Goal: Task Accomplishment & Management: Manage account settings

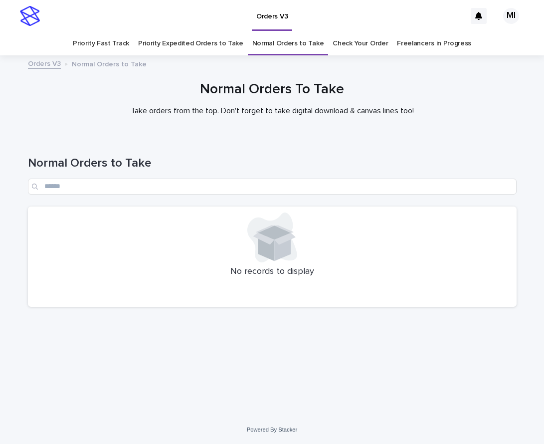
click at [350, 45] on link "Check Your Order" at bounding box center [360, 43] width 55 height 23
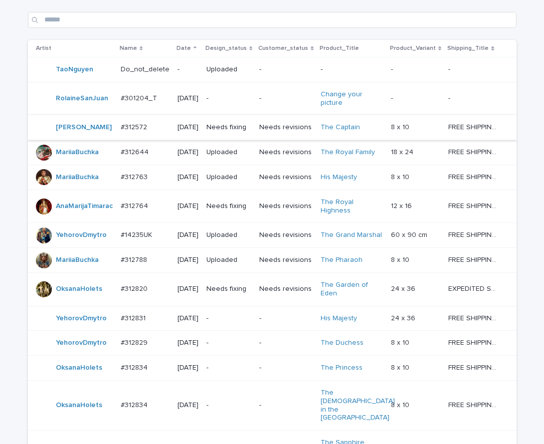
scroll to position [117, 0]
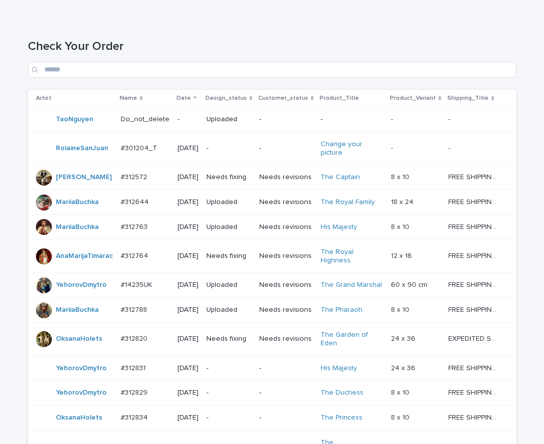
click at [280, 182] on p "Needs revisions" at bounding box center [285, 177] width 53 height 8
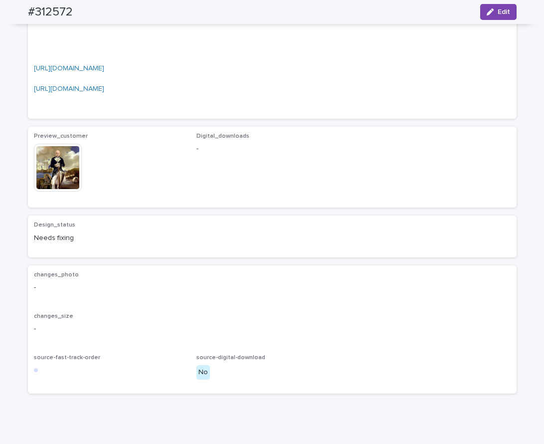
scroll to position [798, 0]
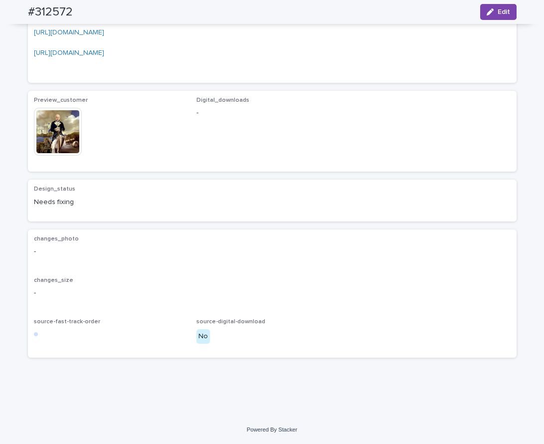
click at [63, 156] on img at bounding box center [58, 132] width 48 height 48
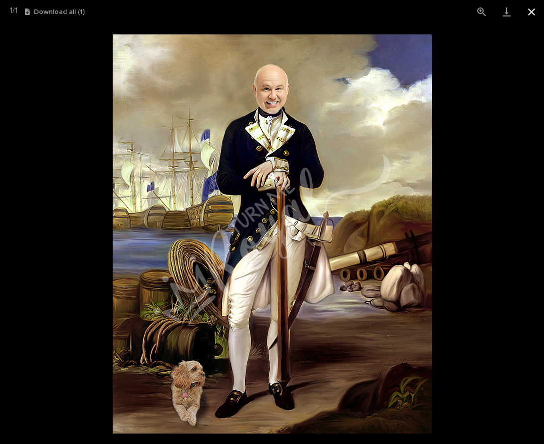
click at [529, 13] on button "Close gallery" at bounding box center [531, 11] width 25 height 23
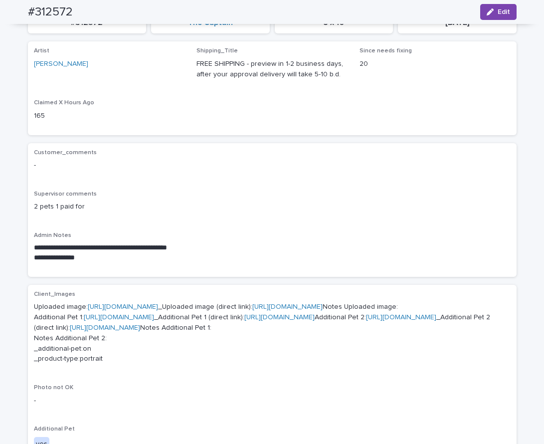
scroll to position [100, 0]
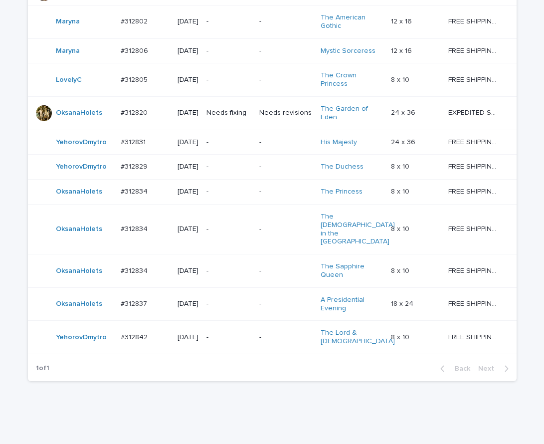
scroll to position [416, 0]
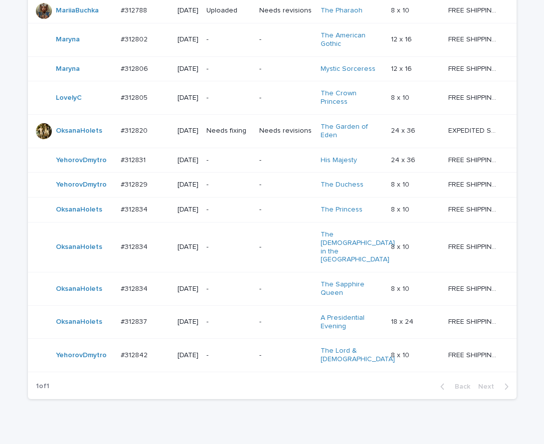
click at [255, 115] on td "-" at bounding box center [228, 97] width 53 height 33
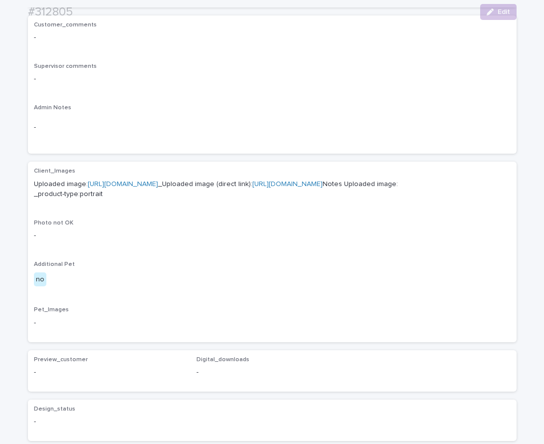
scroll to position [249, 0]
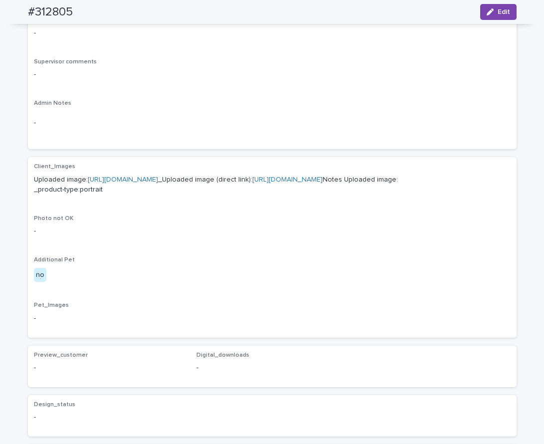
click at [238, 175] on p "Uploaded image: https://cdn.shopify.com-uploadkit.app/s/files/1/0033/4807/0511/…" at bounding box center [272, 185] width 477 height 21
click at [158, 179] on link "https://cdn.shopify.com-uploadkit.app/s/files/1/0033/4807/0511/files/download.h…" at bounding box center [123, 179] width 70 height 7
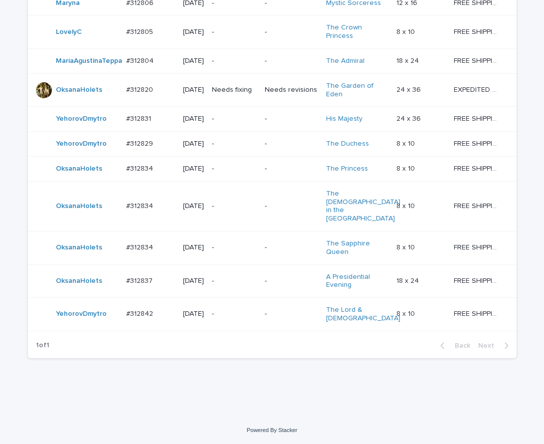
scroll to position [449, 0]
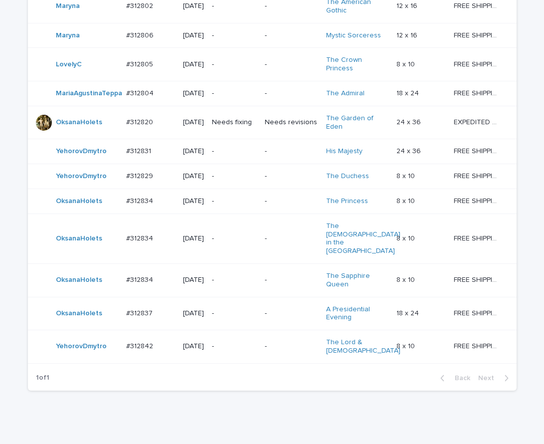
click at [264, 23] on td "-" at bounding box center [291, 6] width 61 height 33
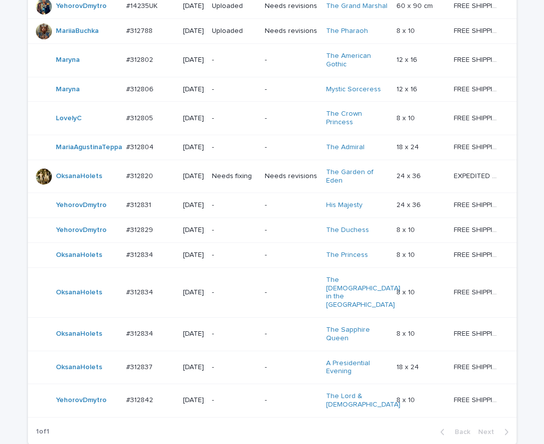
scroll to position [481, 0]
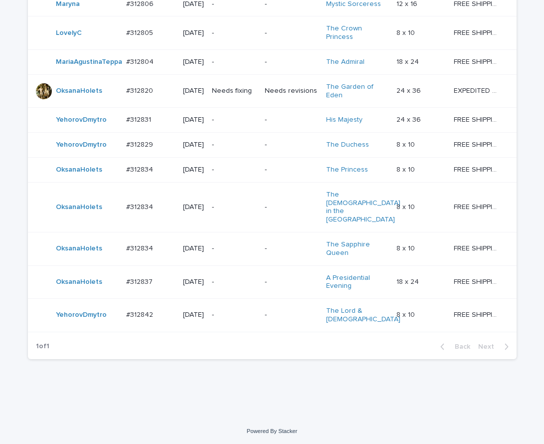
click at [230, 319] on p "-" at bounding box center [234, 315] width 45 height 8
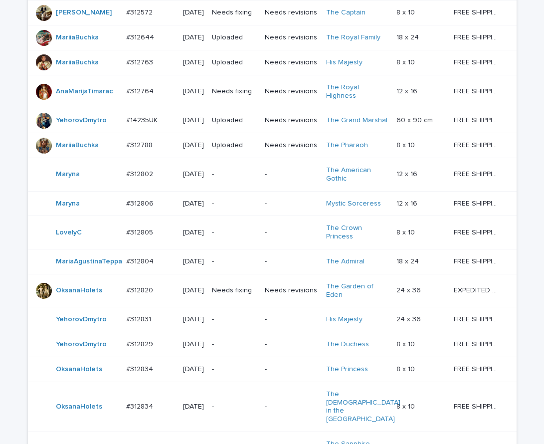
scroll to position [431, 0]
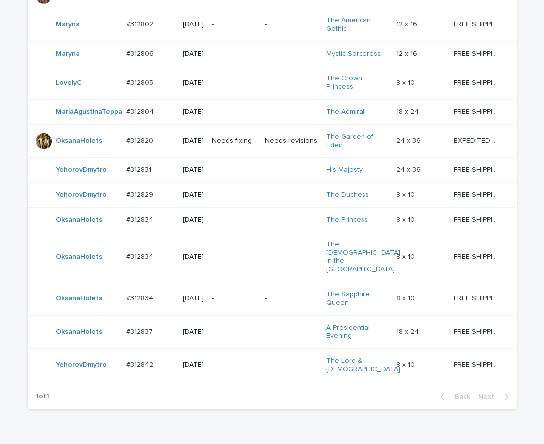
click at [244, 62] on div "-" at bounding box center [234, 54] width 45 height 16
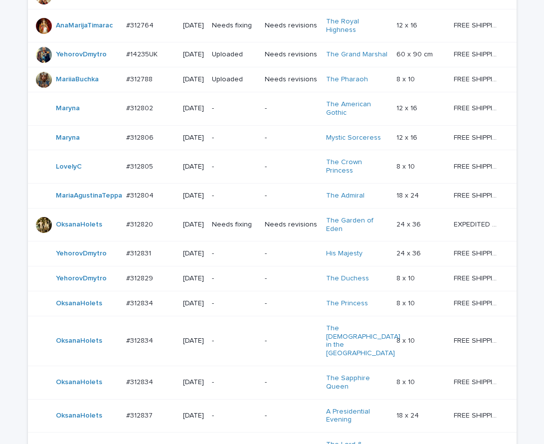
scroll to position [481, 0]
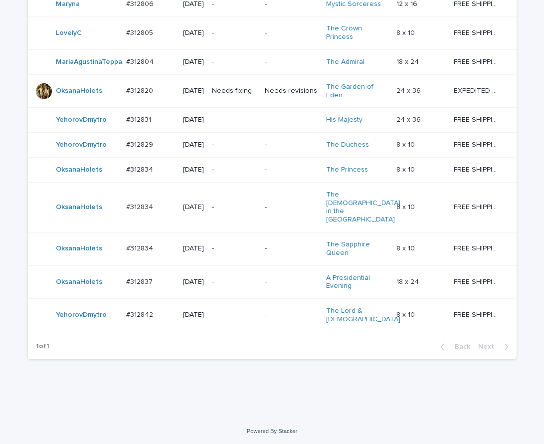
click at [251, 128] on div "-" at bounding box center [234, 120] width 45 height 16
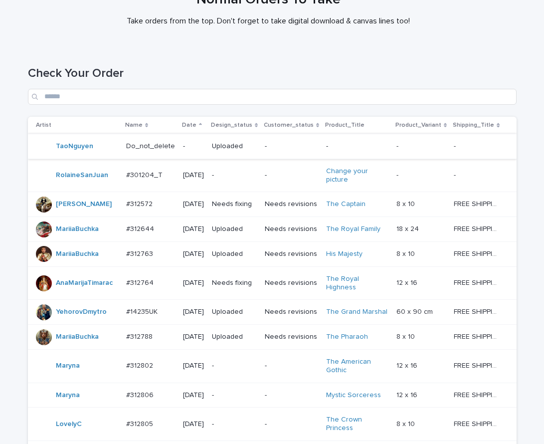
scroll to position [50, 0]
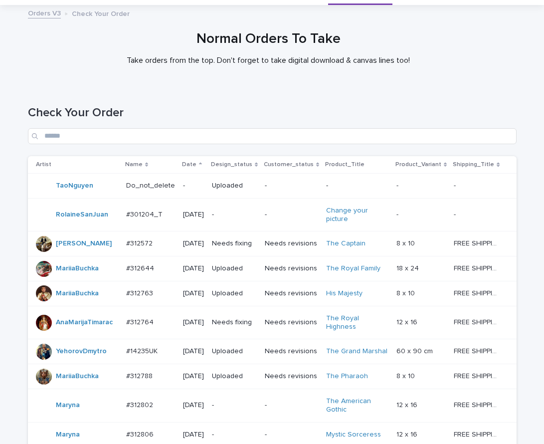
click at [295, 248] on p "Needs revisions" at bounding box center [291, 243] width 53 height 8
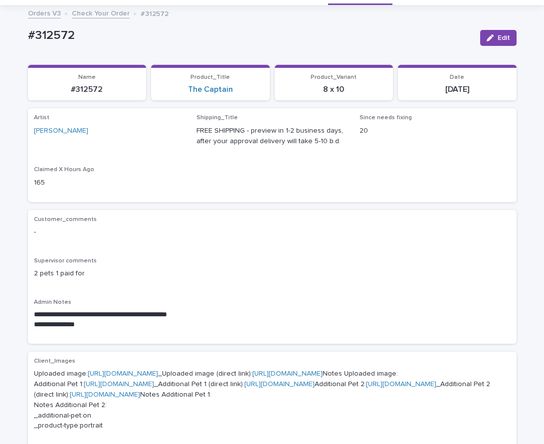
scroll to position [32, 0]
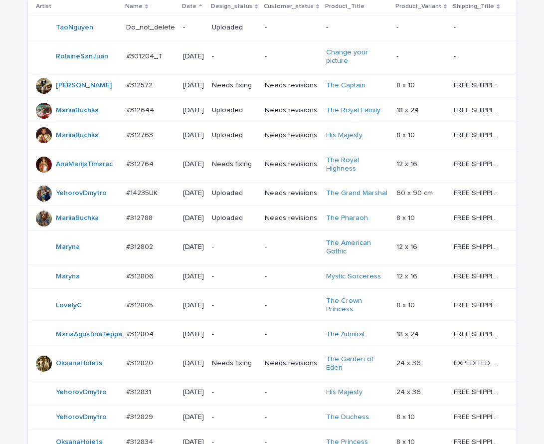
scroll to position [209, 0]
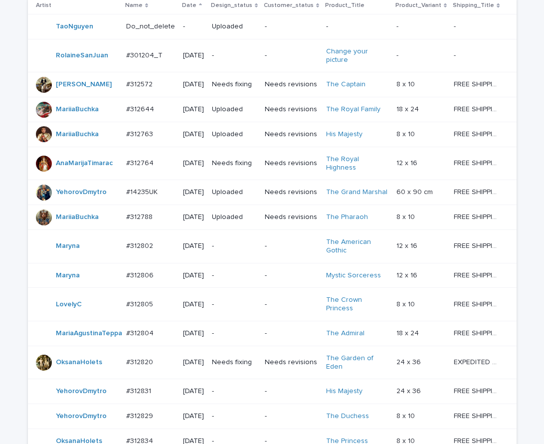
click at [9, 300] on div "Loading... Saving… Loading... Saving… Check Your Order Artist Name Date Design_…" at bounding box center [272, 308] width 544 height 762
click at [239, 93] on div "Needs fixing" at bounding box center [234, 84] width 45 height 16
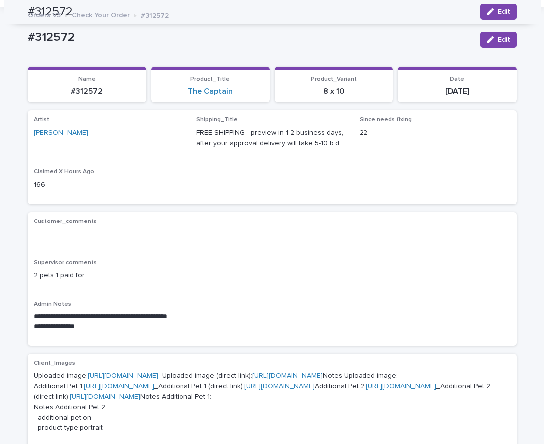
scroll to position [32, 0]
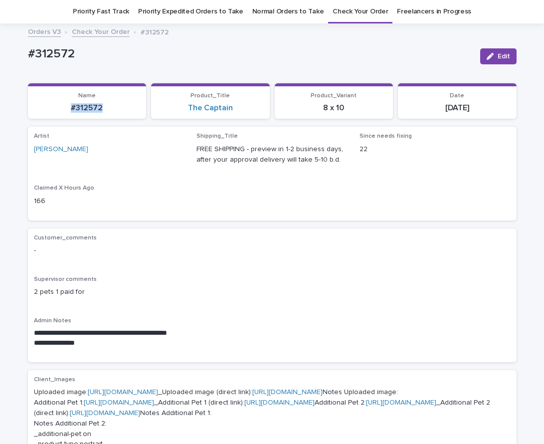
drag, startPoint x: 121, startPoint y: 112, endPoint x: 62, endPoint y: 104, distance: 59.3
click at [54, 115] on section "Name #312572" at bounding box center [87, 101] width 119 height 36
copy p "#312572"
click at [502, 56] on span "Edit" at bounding box center [504, 56] width 12 height 7
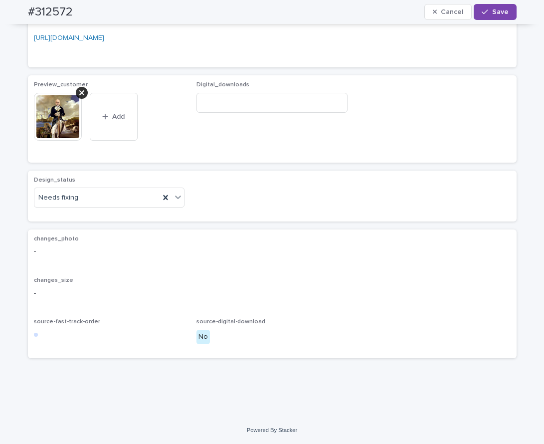
scroll to position [728, 0]
drag, startPoint x: 77, startPoint y: 232, endPoint x: 78, endPoint y: 241, distance: 9.5
click at [79, 95] on icon at bounding box center [81, 92] width 5 height 5
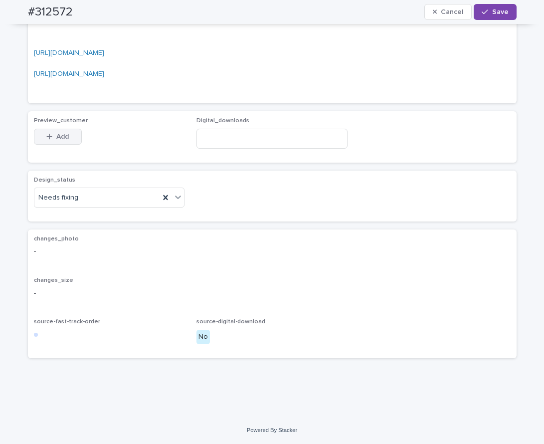
click at [65, 140] on span "Add" at bounding box center [62, 136] width 12 height 7
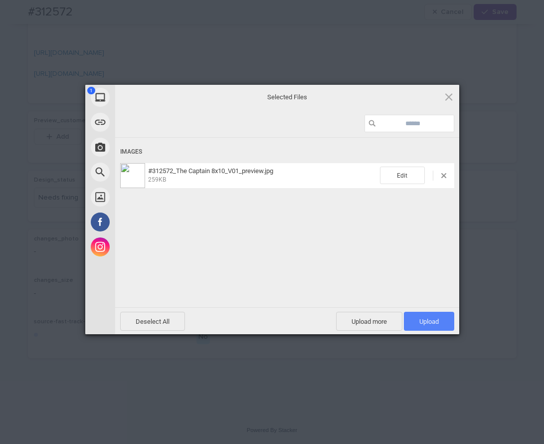
click at [425, 318] on span "Upload 1" at bounding box center [428, 321] width 19 height 7
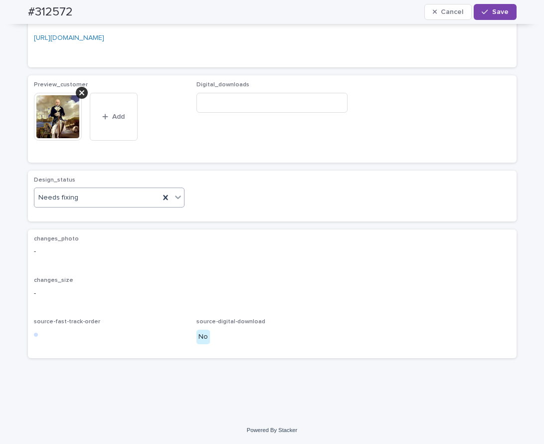
click at [176, 202] on icon at bounding box center [178, 197] width 10 height 10
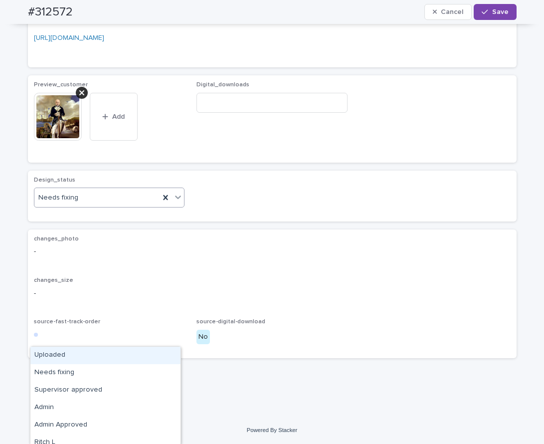
click at [157, 354] on div "Uploaded" at bounding box center [105, 355] width 150 height 17
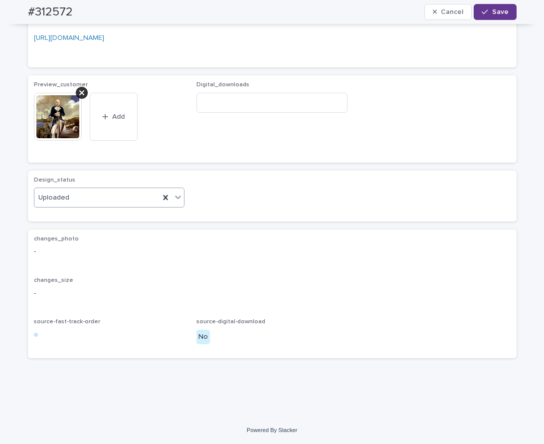
click at [499, 14] on span "Save" at bounding box center [500, 11] width 16 height 7
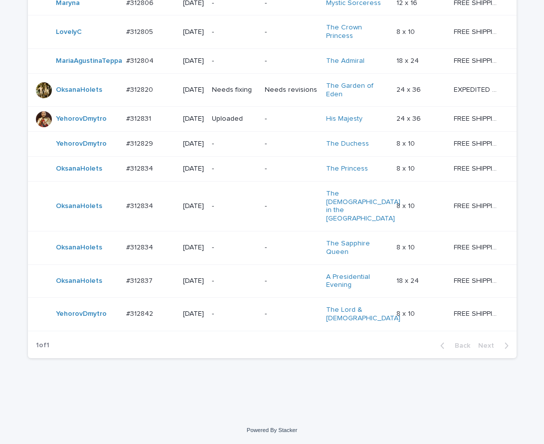
scroll to position [549, 0]
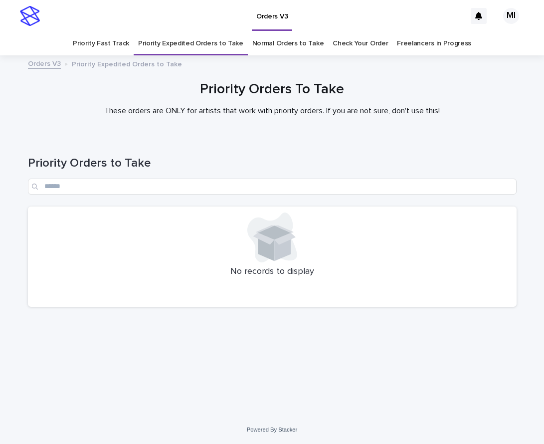
click at [109, 44] on link "Priority Fast Track" at bounding box center [101, 43] width 56 height 23
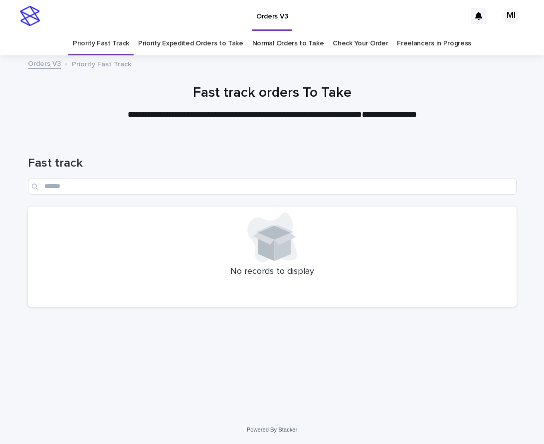
click at [268, 46] on link "Normal Orders to Take" at bounding box center [288, 43] width 72 height 23
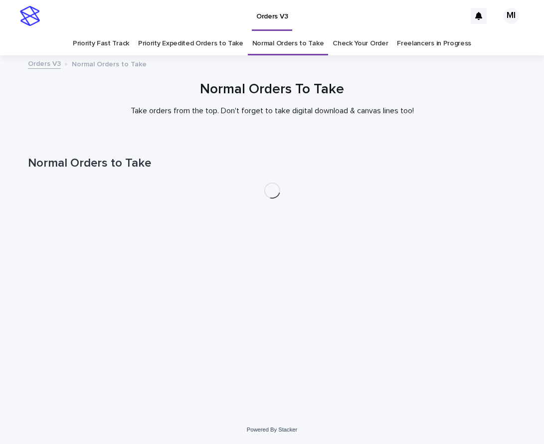
click at [221, 46] on link "Priority Expedited Orders to Take" at bounding box center [190, 43] width 105 height 23
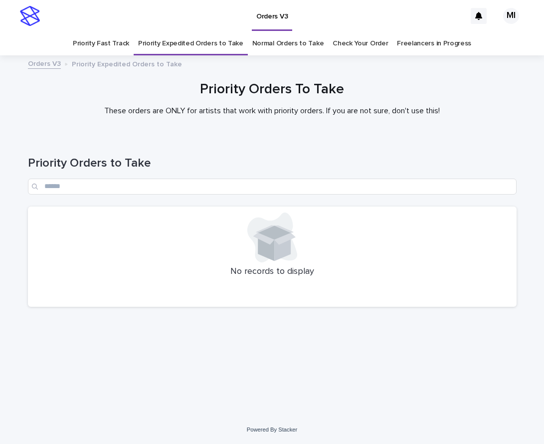
click at [148, 44] on link "Priority Expedited Orders to Take" at bounding box center [190, 43] width 105 height 23
click at [118, 40] on link "Priority Fast Track" at bounding box center [101, 43] width 56 height 23
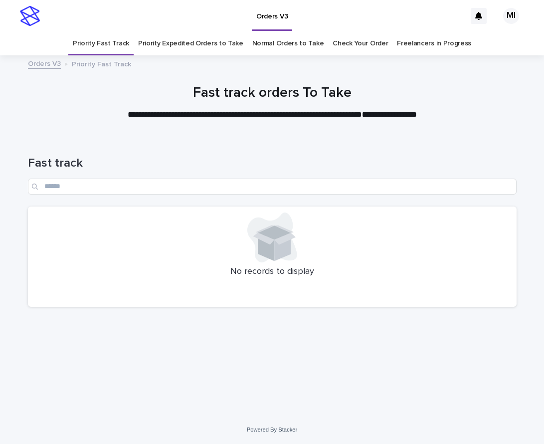
click at [192, 49] on link "Priority Expedited Orders to Take" at bounding box center [190, 43] width 105 height 23
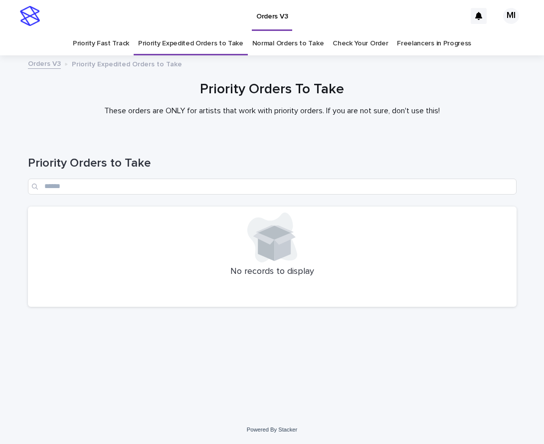
click at [116, 39] on link "Priority Fast Track" at bounding box center [101, 43] width 56 height 23
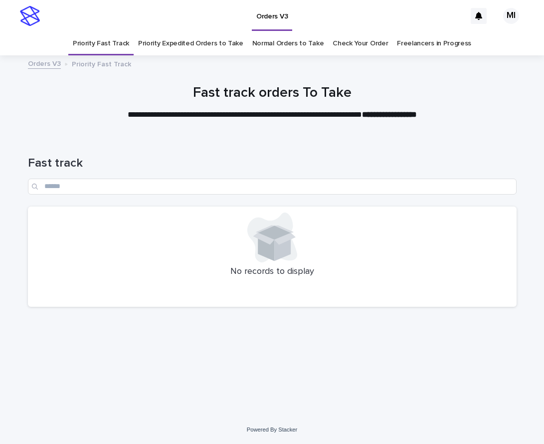
click at [227, 46] on link "Priority Expedited Orders to Take" at bounding box center [190, 43] width 105 height 23
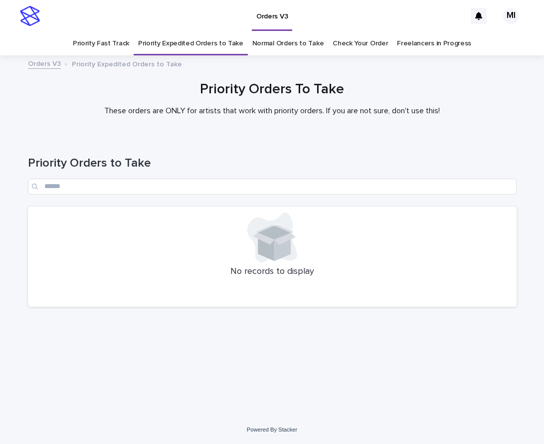
click at [123, 46] on link "Priority Fast Track" at bounding box center [101, 43] width 56 height 23
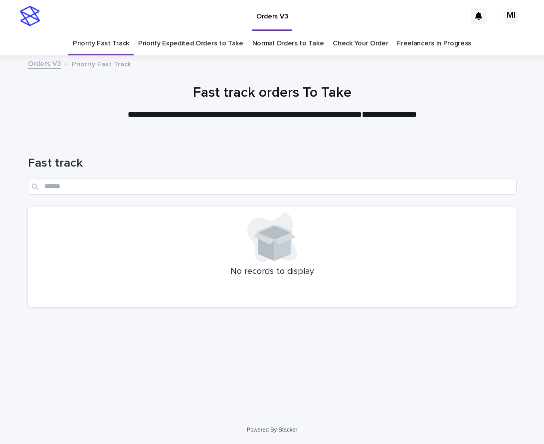
click at [204, 45] on link "Priority Expedited Orders to Take" at bounding box center [190, 43] width 105 height 23
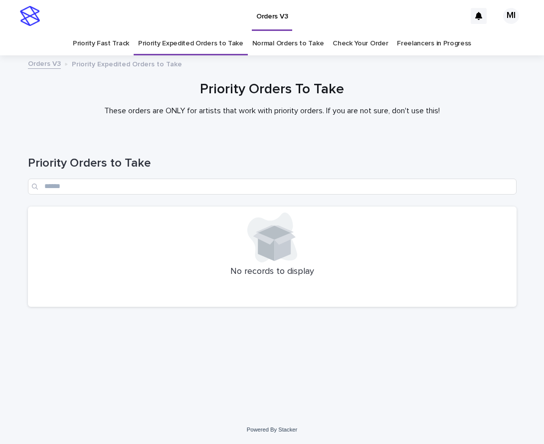
click at [107, 41] on link "Priority Fast Track" at bounding box center [101, 43] width 56 height 23
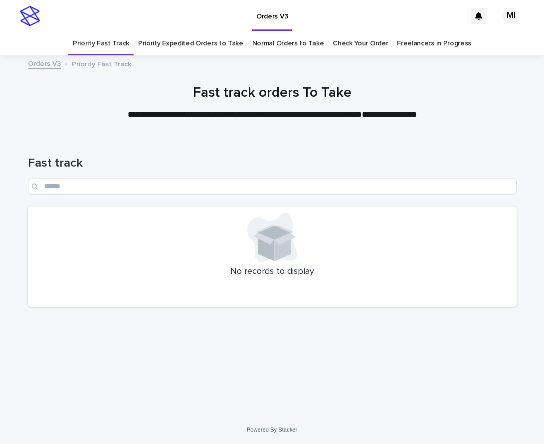
click at [202, 42] on link "Priority Expedited Orders to Take" at bounding box center [190, 43] width 105 height 23
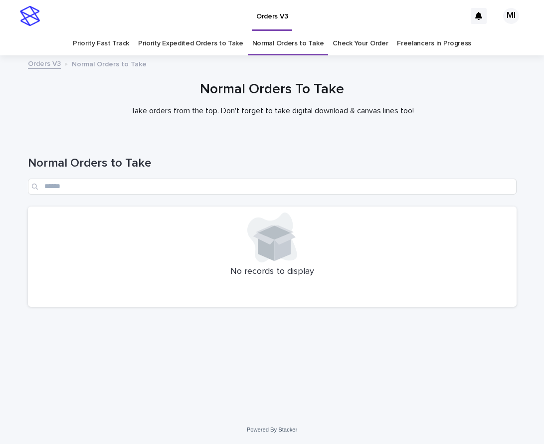
click at [342, 46] on link "Check Your Order" at bounding box center [360, 43] width 55 height 23
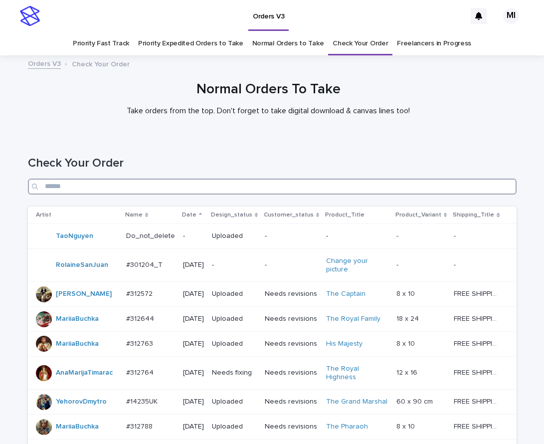
click at [215, 190] on input "Search" at bounding box center [272, 187] width 489 height 16
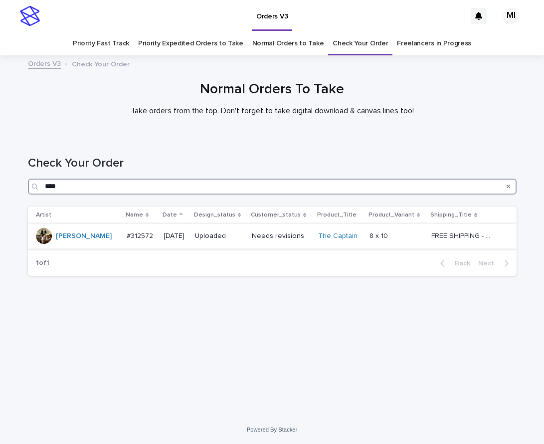
type input "****"
click at [272, 238] on p "Needs revisions" at bounding box center [281, 236] width 58 height 8
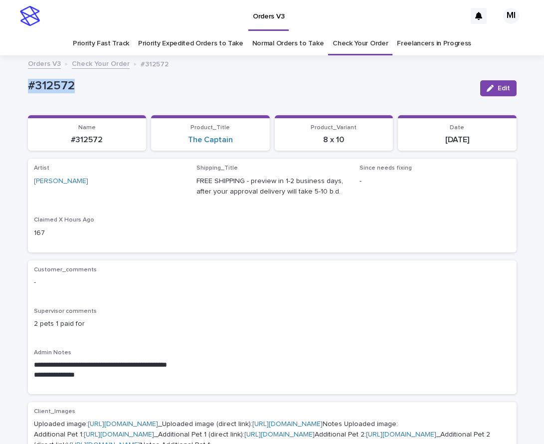
drag, startPoint x: 82, startPoint y: 88, endPoint x: 17, endPoint y: 101, distance: 66.1
copy p "#312572"
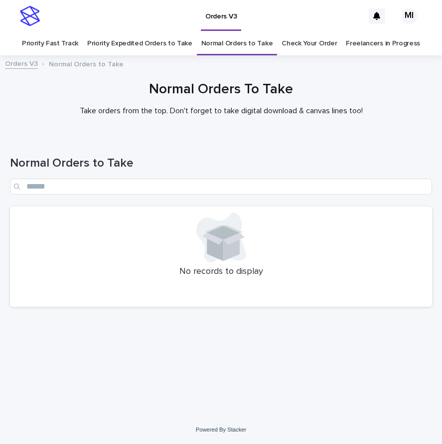
click at [143, 49] on link "Priority Expedited Orders to Take" at bounding box center [139, 43] width 105 height 23
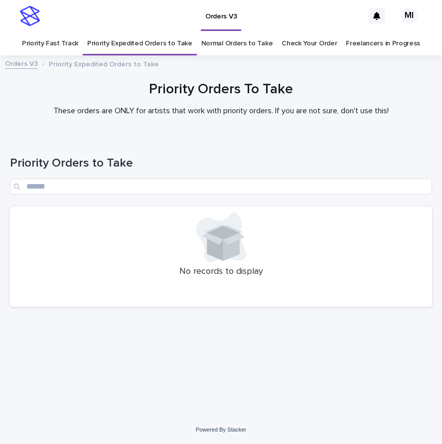
click at [69, 46] on link "Priority Fast Track" at bounding box center [50, 43] width 56 height 23
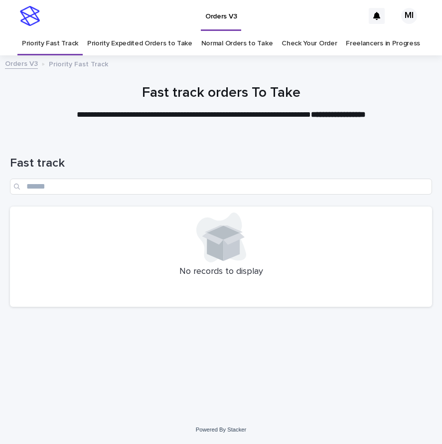
click at [297, 47] on link "Check Your Order" at bounding box center [309, 43] width 55 height 23
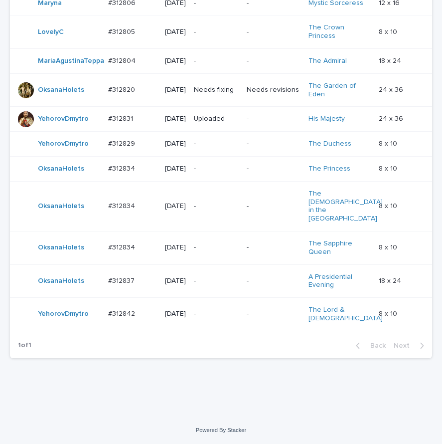
scroll to position [615, 0]
